Goal: Use online tool/utility: Use online tool/utility

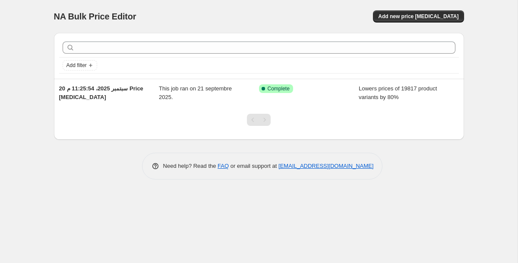
click at [430, 4] on div "NA Bulk Price Editor. This page is ready NA Bulk Price Editor Add new price [ME…" at bounding box center [259, 16] width 410 height 33
click at [430, 15] on span "Add new price change job" at bounding box center [418, 16] width 80 height 7
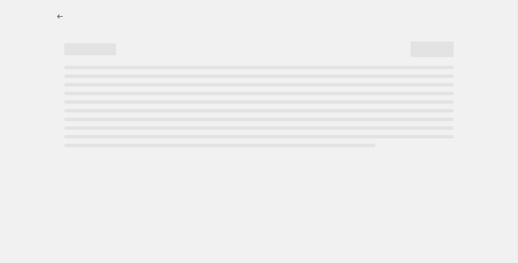
select select "percentage"
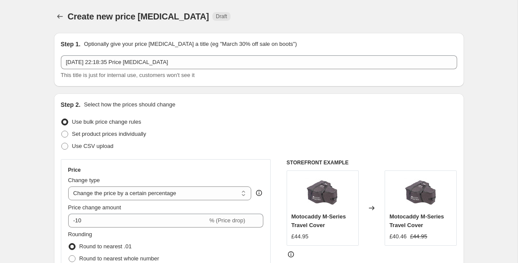
scroll to position [11, 0]
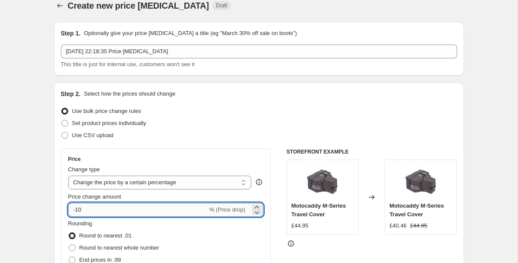
click at [134, 208] on input "-10" at bounding box center [138, 210] width 140 height 14
type input "-1"
type input "-3"
type input "-5"
type input "-30"
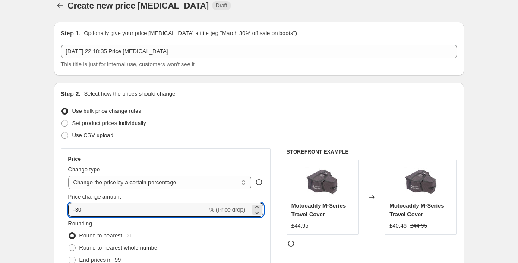
click at [202, 142] on div "Step 2. Select how the prices should change Use bulk price change rules Set pro…" at bounding box center [259, 233] width 397 height 289
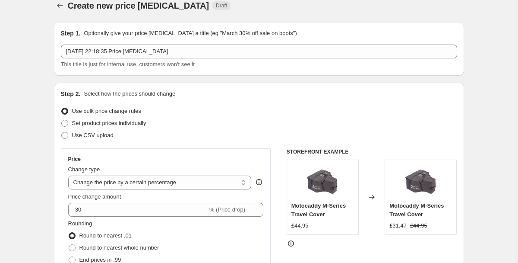
scroll to position [586, 0]
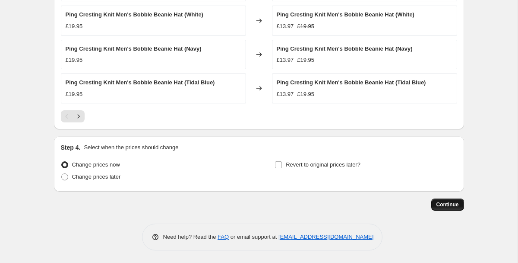
click at [446, 204] on span "Continue" at bounding box center [448, 204] width 22 height 7
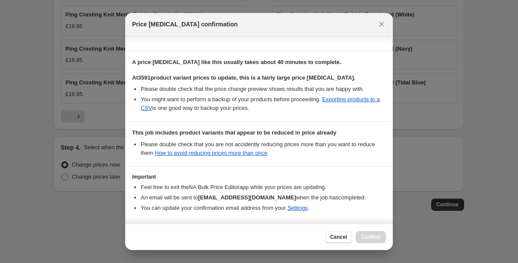
scroll to position [149, 0]
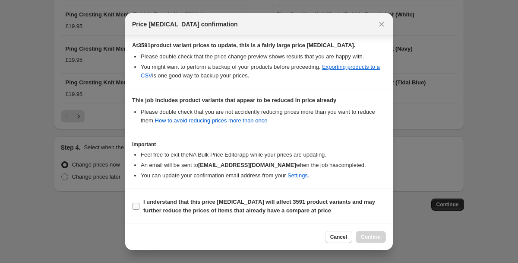
click at [203, 209] on b "I understand that this price change job will affect 3591 product variants and m…" at bounding box center [259, 205] width 232 height 15
click at [140, 209] on input "I understand that this price change job will affect 3591 product variants and m…" at bounding box center [136, 206] width 7 height 7
checkbox input "true"
click at [358, 232] on button "Confirm" at bounding box center [371, 237] width 30 height 12
